Goal: Task Accomplishment & Management: Use online tool/utility

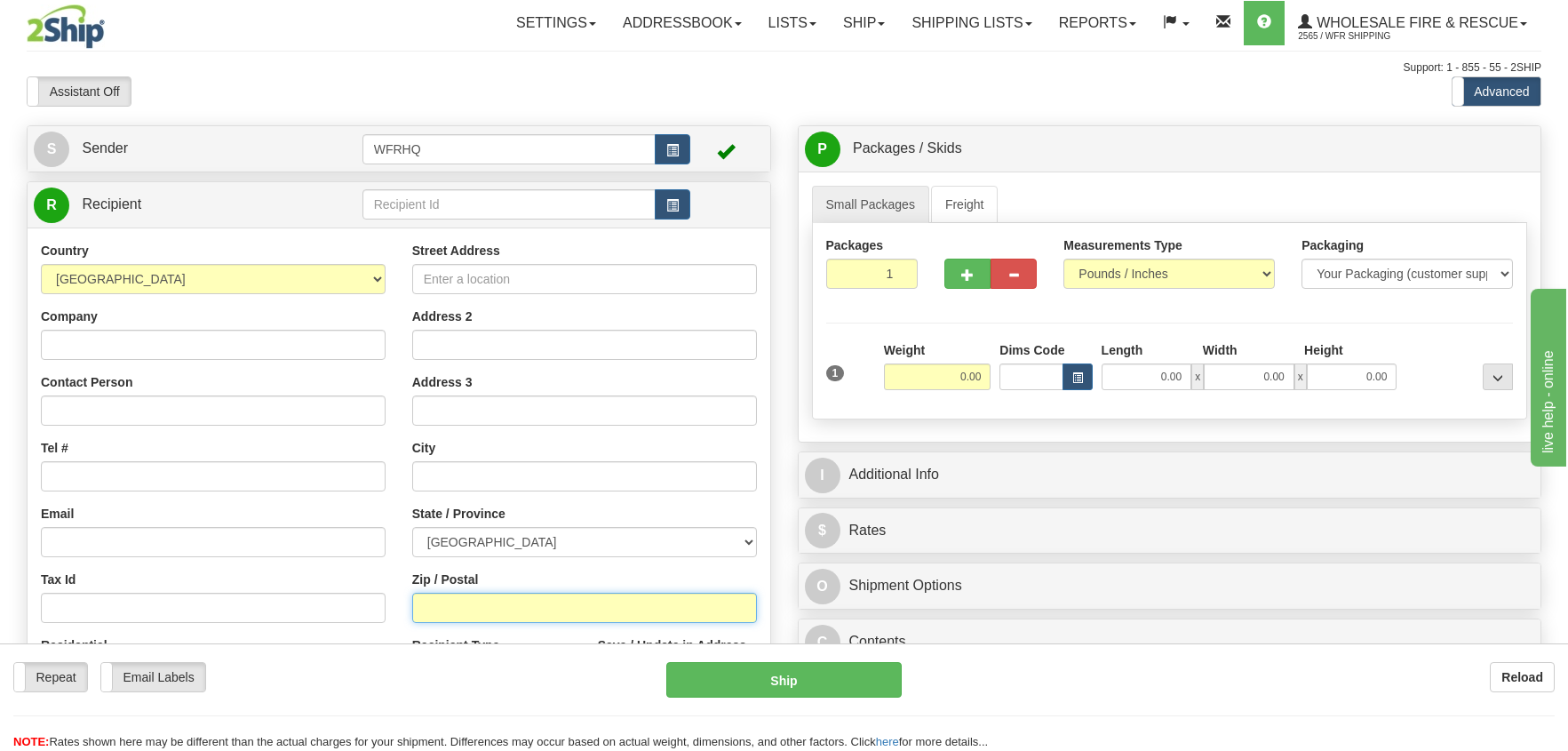
click at [431, 614] on input "Zip / Postal" at bounding box center [585, 607] width 344 height 30
type input "T0A3Mo"
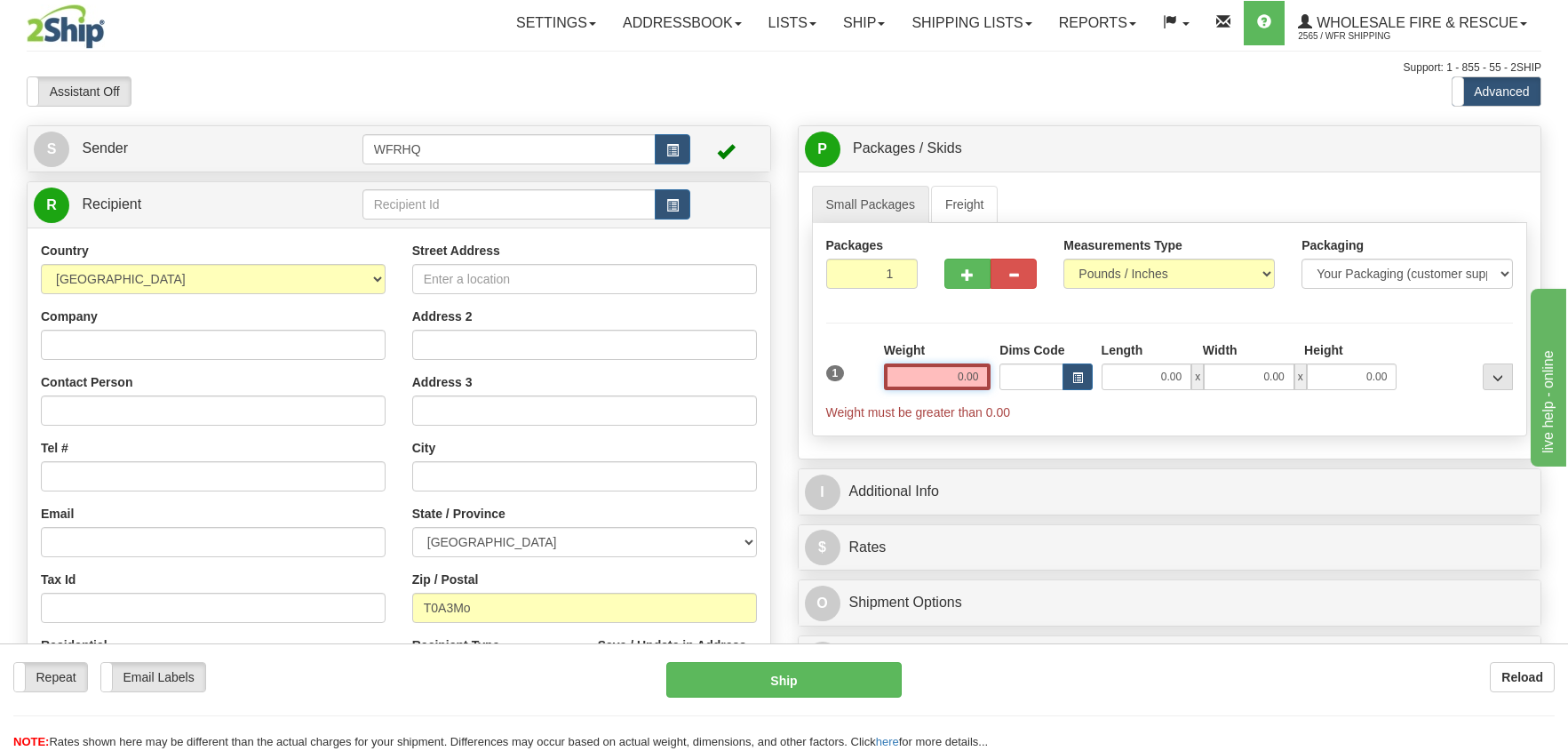
click at [965, 380] on input "0.00" at bounding box center [938, 376] width 108 height 26
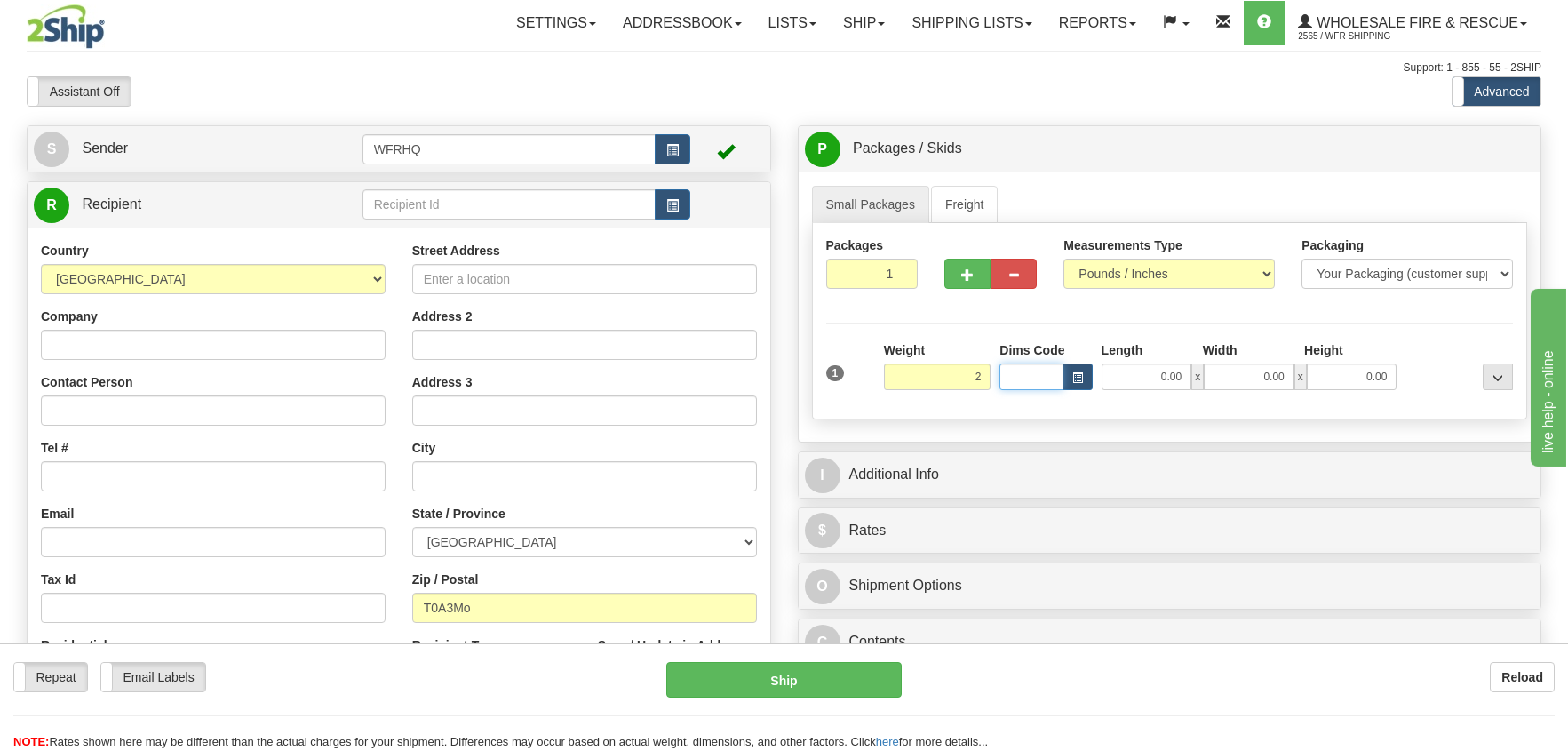
type input "2.00"
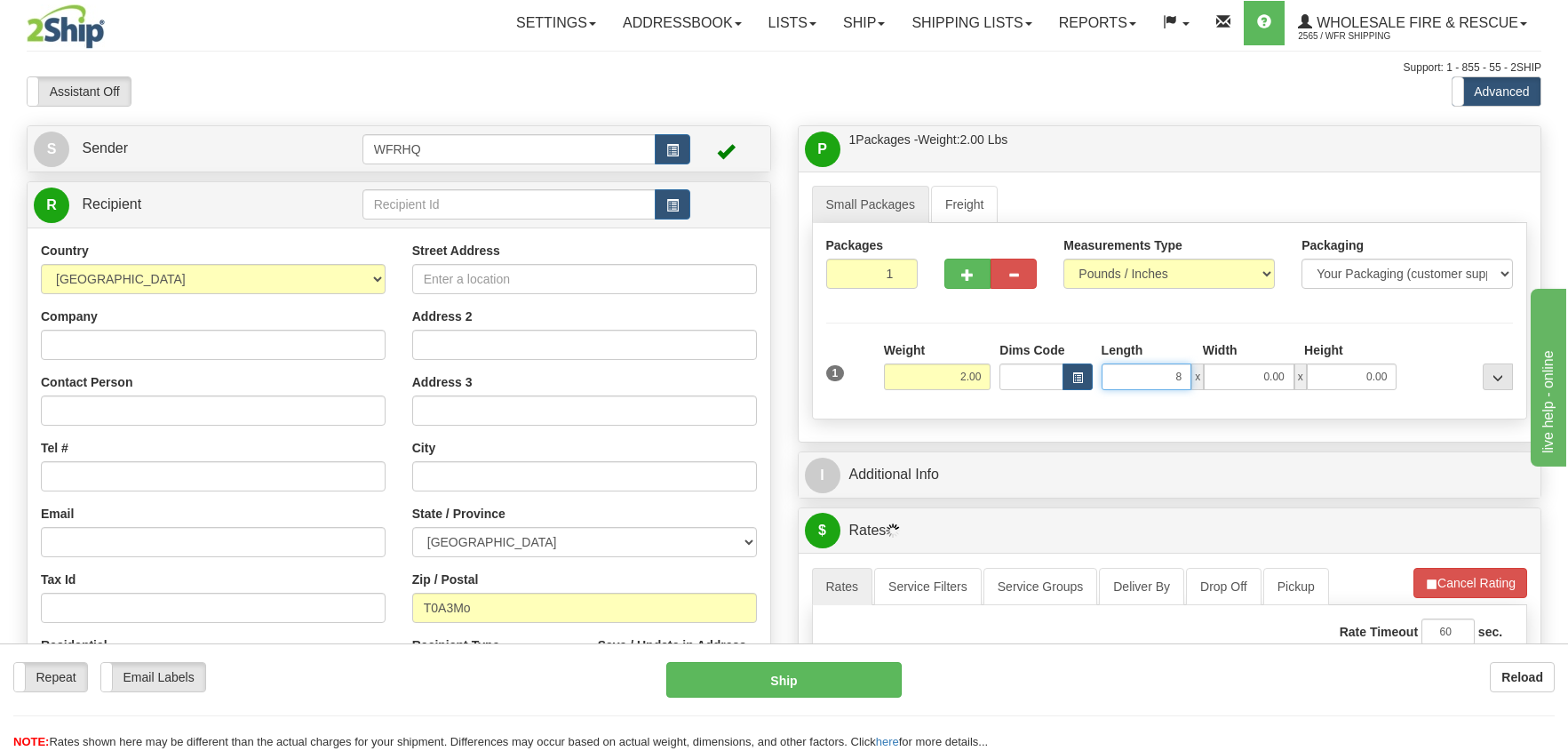
type input "8.00"
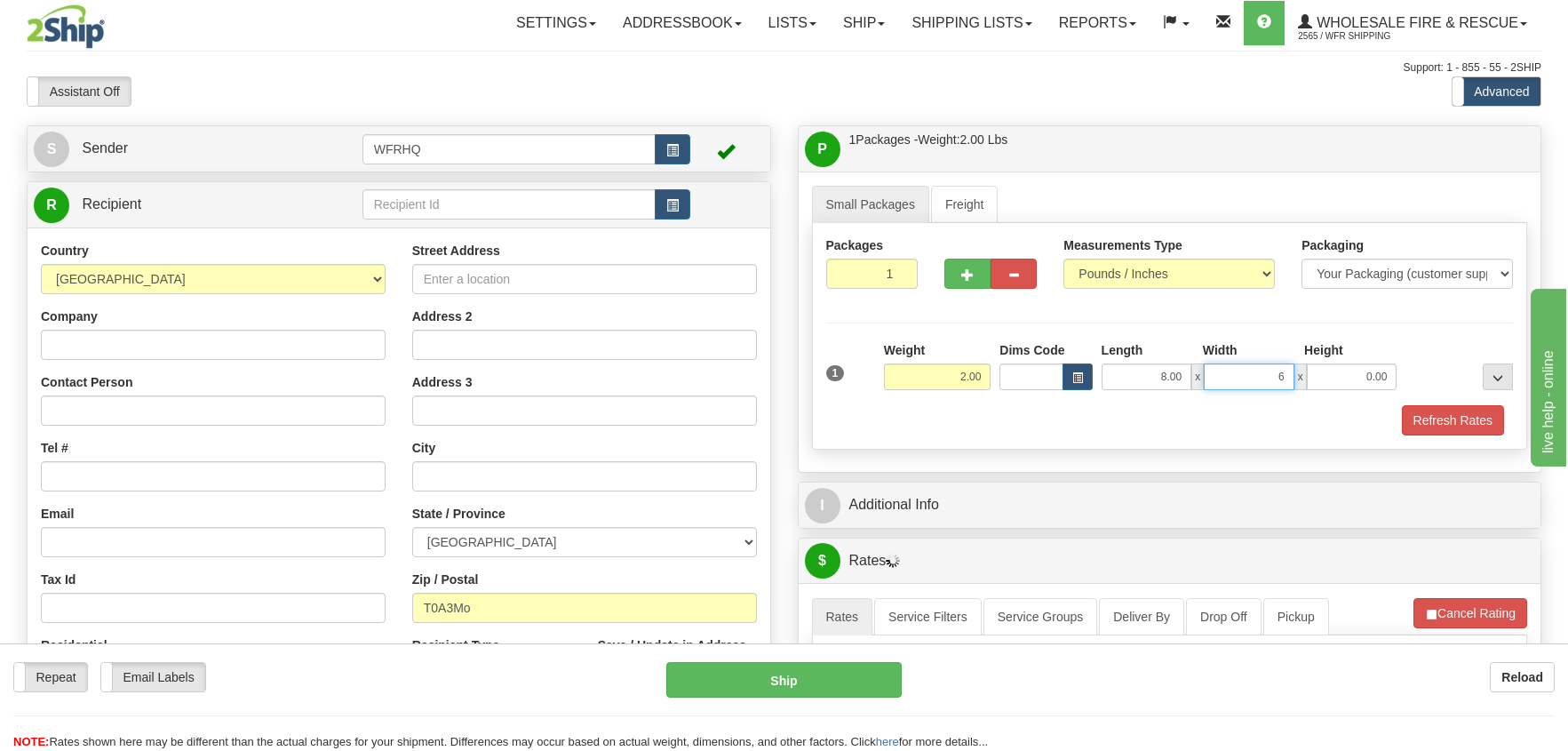
type input "6.00"
type input "4.00"
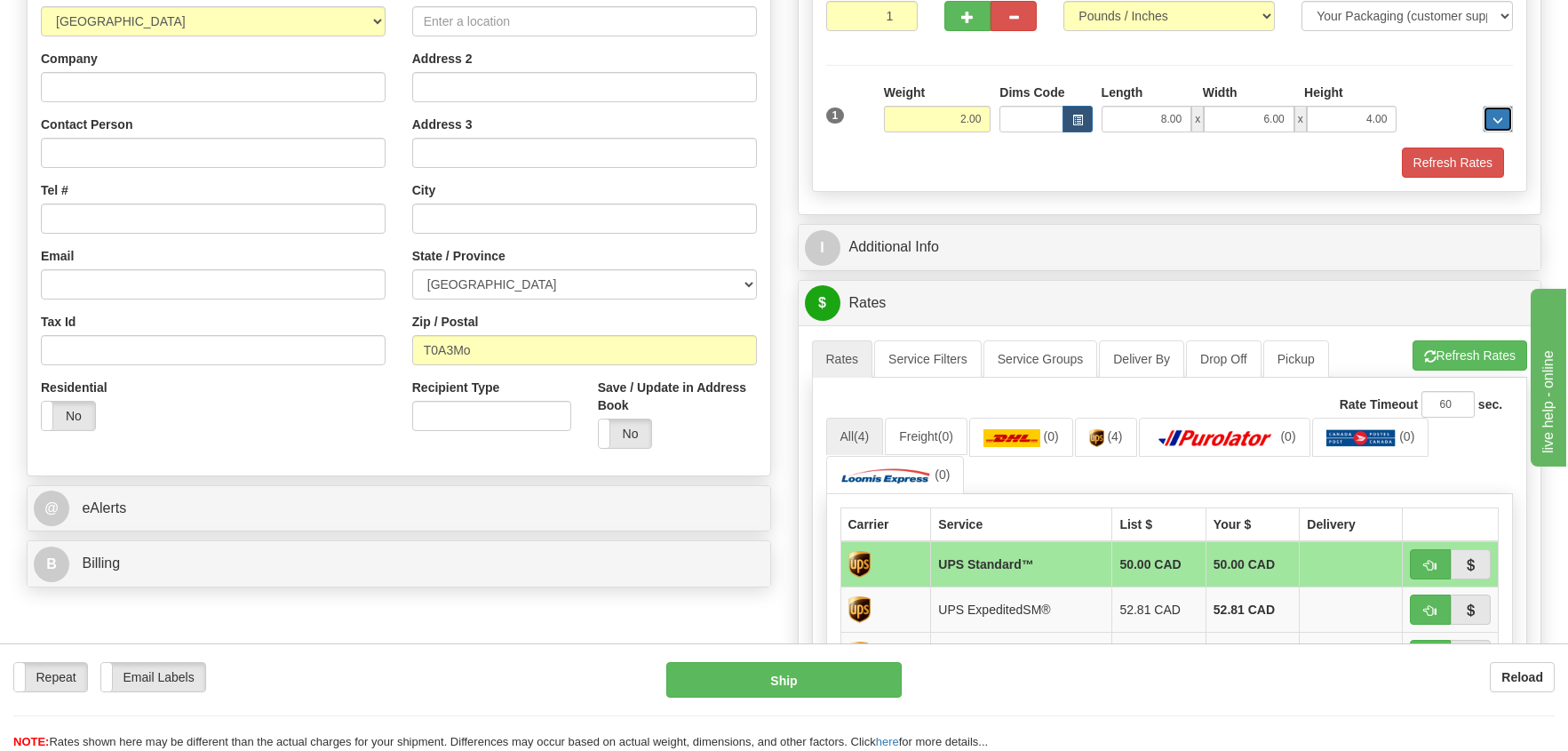
scroll to position [267, 0]
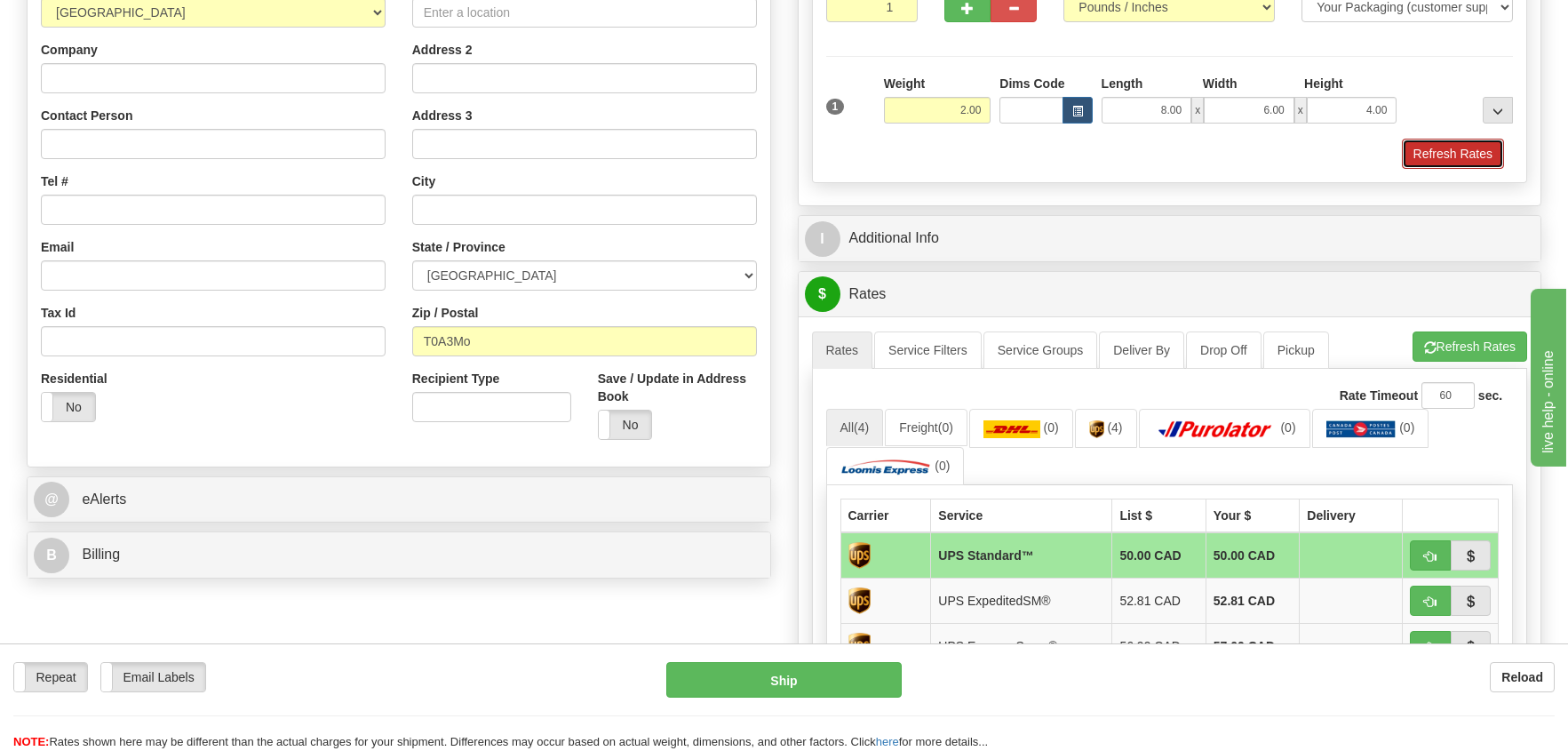
click at [1419, 161] on button "Refresh Rates" at bounding box center [1453, 153] width 102 height 30
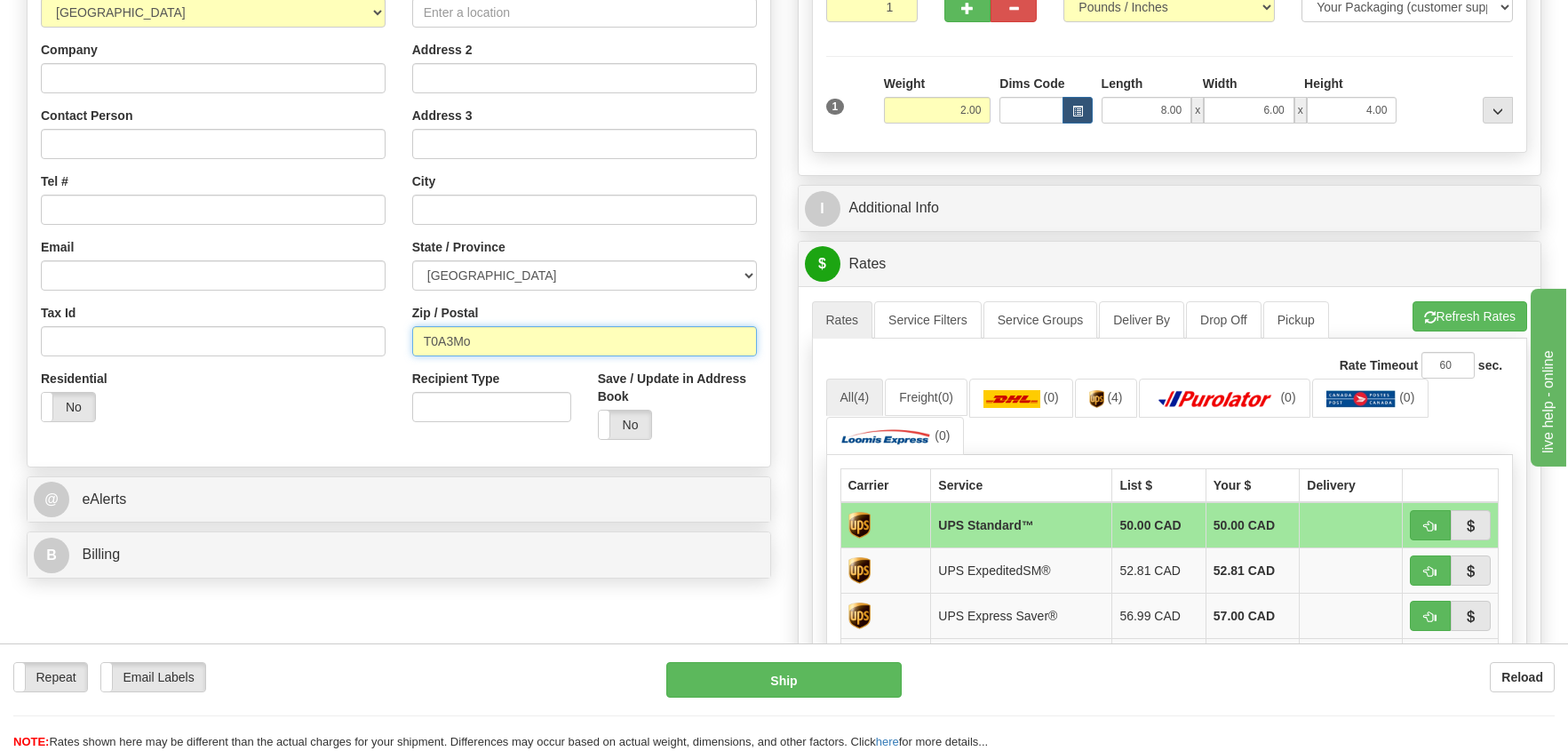
click at [484, 342] on input "T0A3Mo" at bounding box center [585, 341] width 344 height 30
type input "T0A3M0"
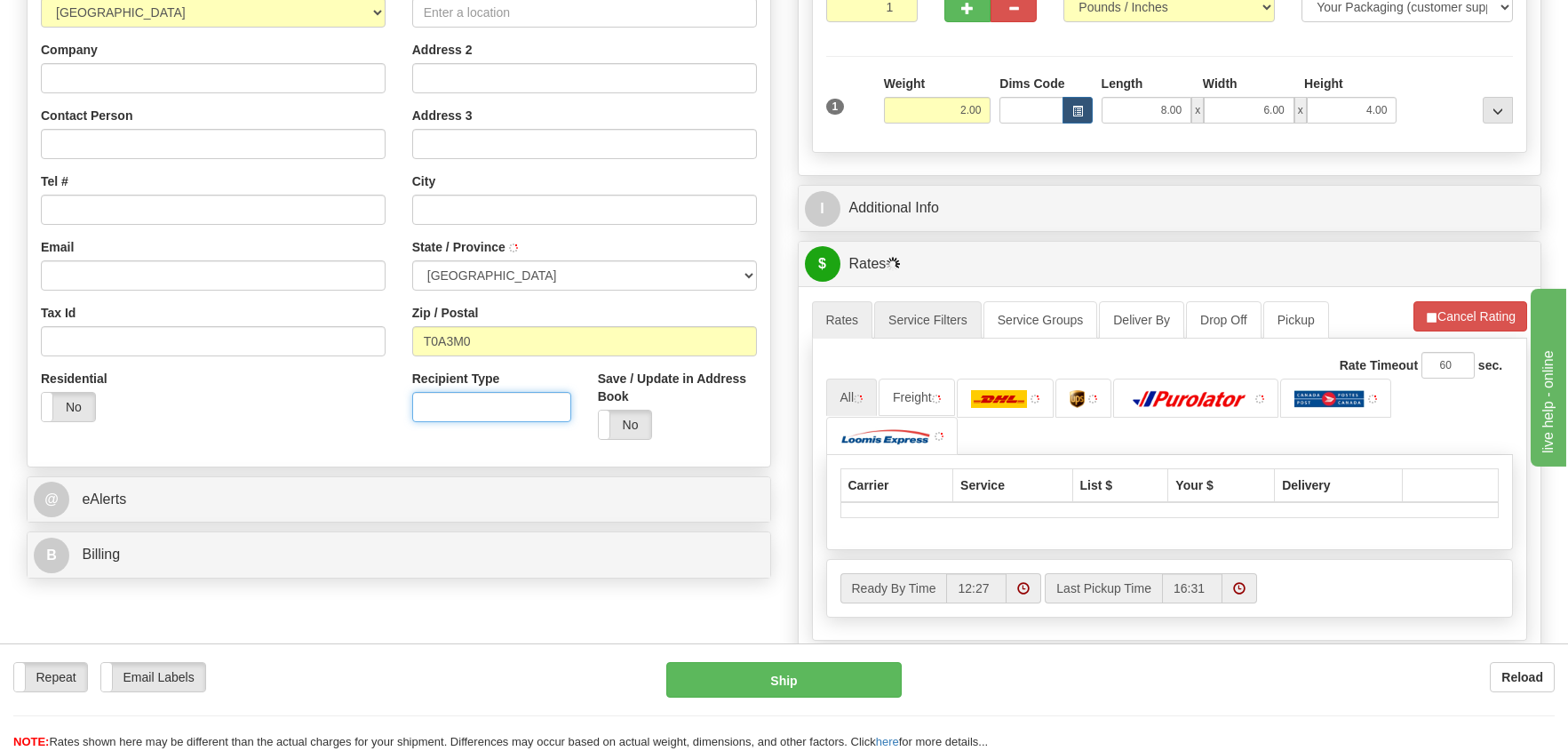
type input "WANDERING RIVER"
